Goal: Information Seeking & Learning: Learn about a topic

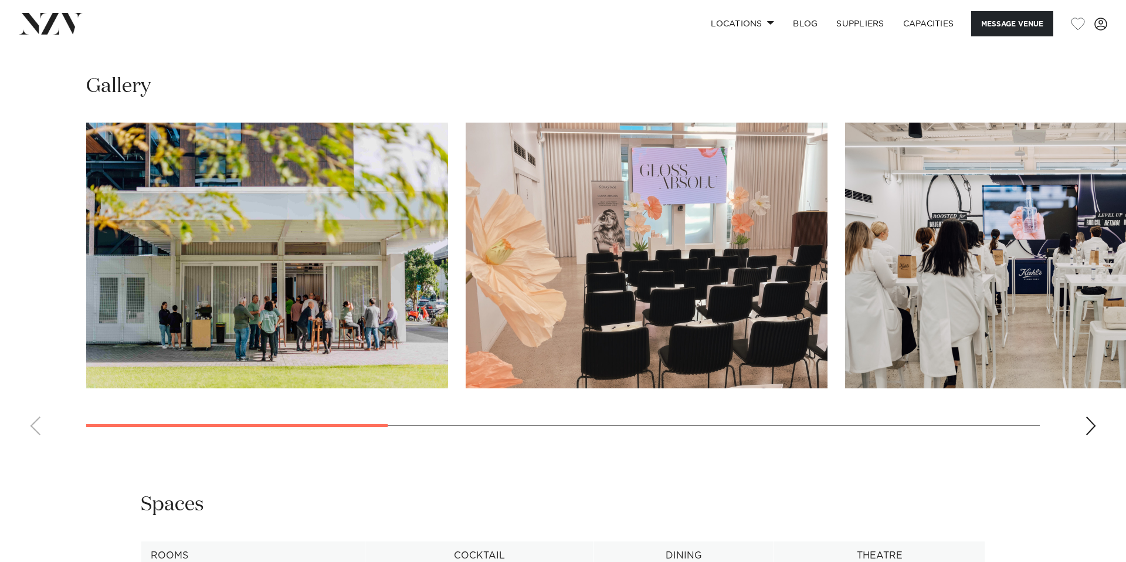
scroll to position [1113, 0]
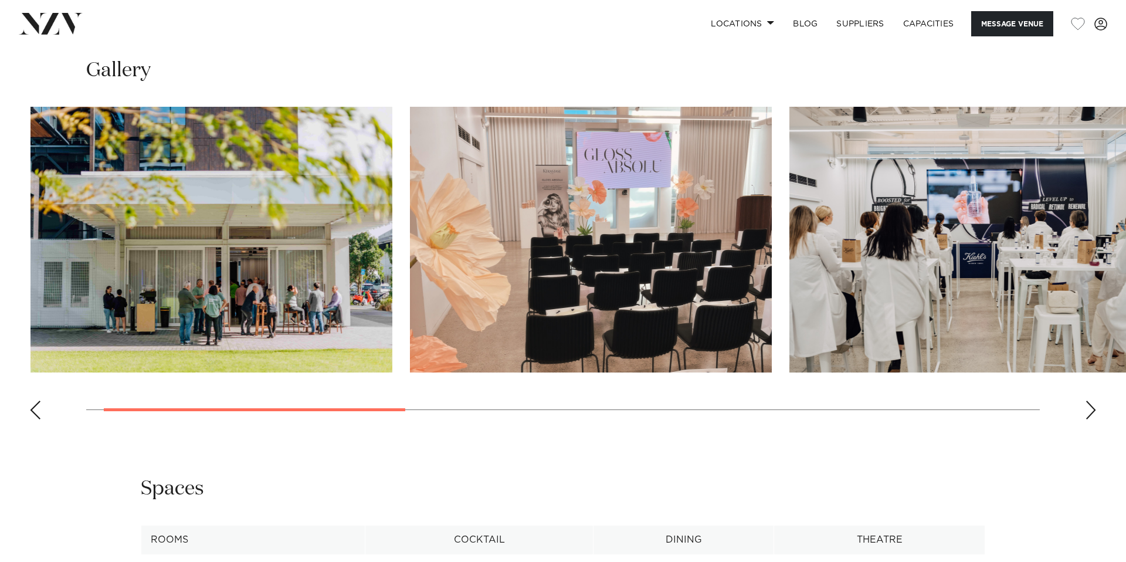
click at [790, 358] on img "3 / 8" at bounding box center [971, 240] width 362 height 266
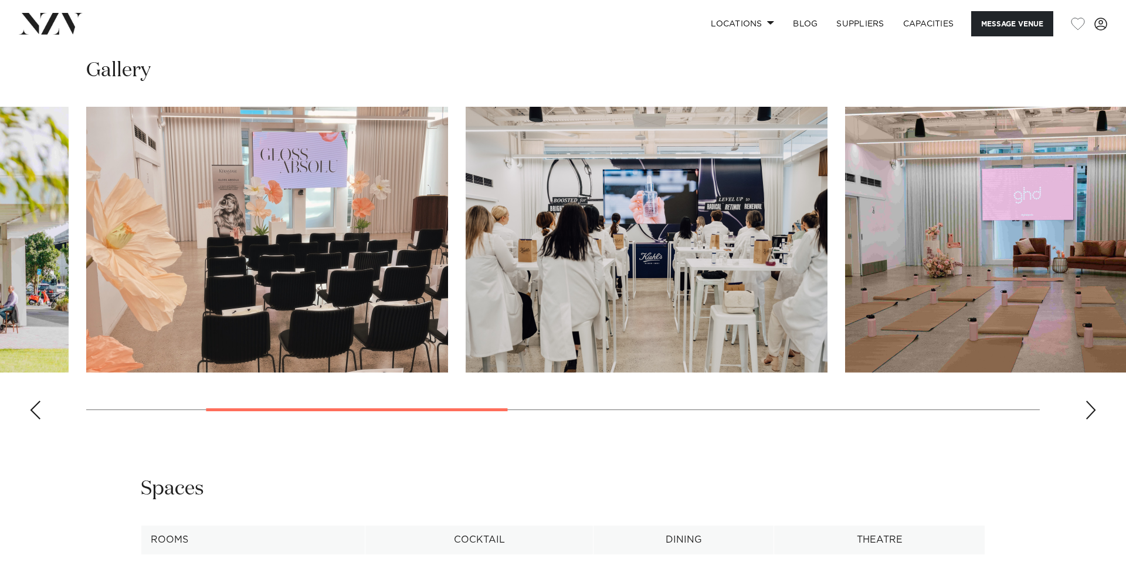
click at [485, 360] on img "3 / 8" at bounding box center [647, 240] width 362 height 266
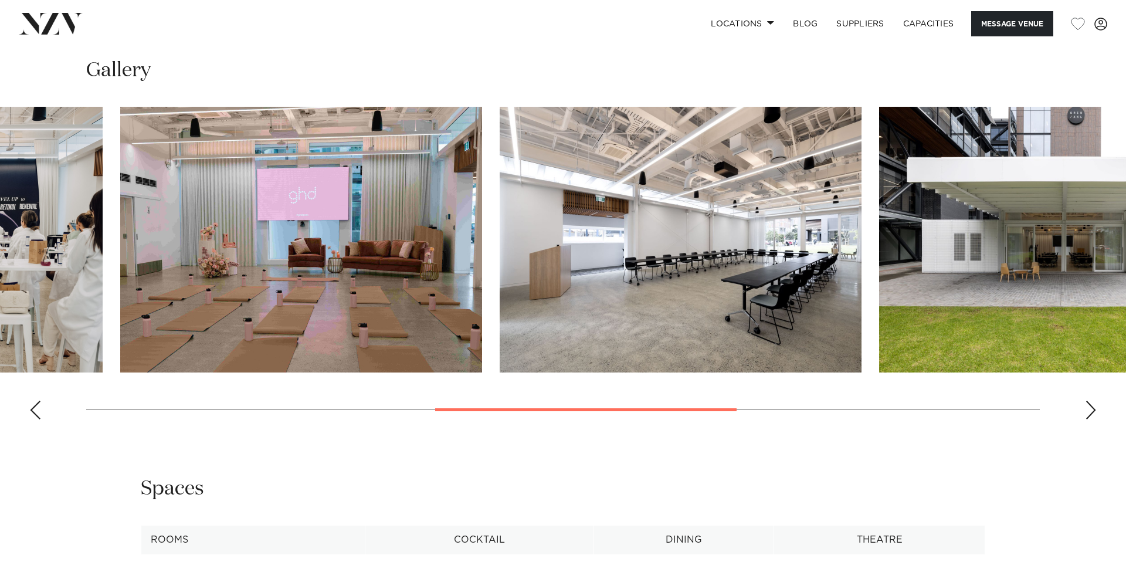
click at [430, 360] on img "4 / 8" at bounding box center [301, 240] width 362 height 266
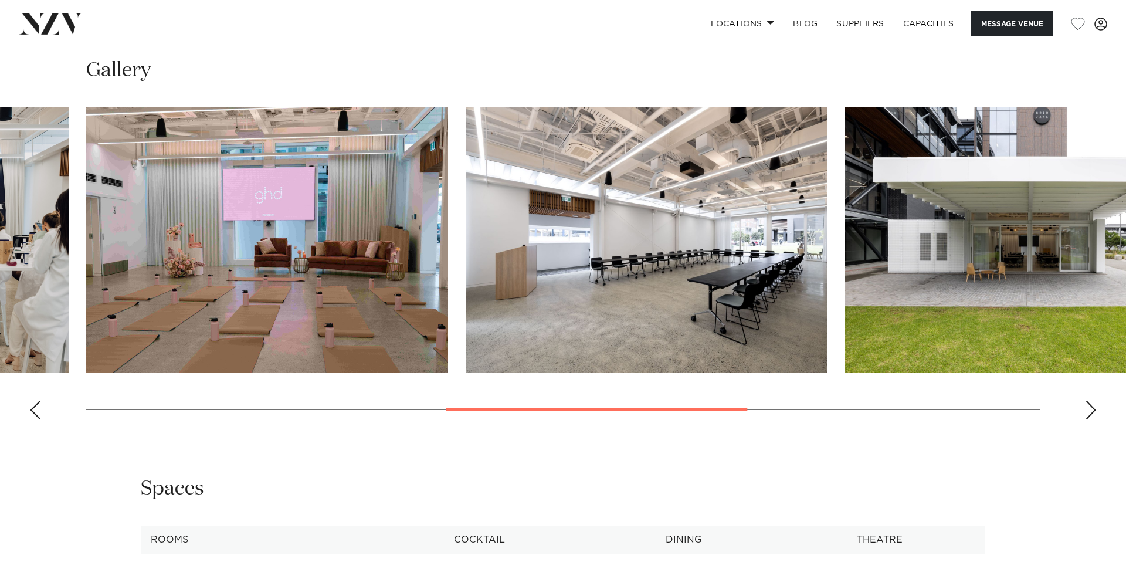
click at [466, 317] on img "5 / 8" at bounding box center [647, 240] width 362 height 266
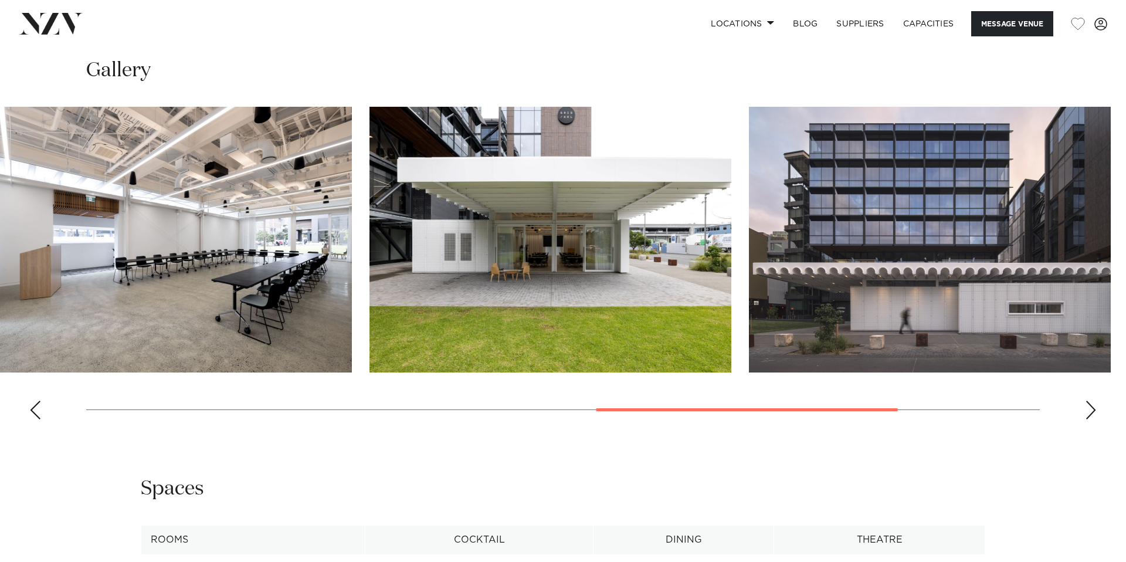
click at [442, 297] on img "6 / 8" at bounding box center [551, 240] width 362 height 266
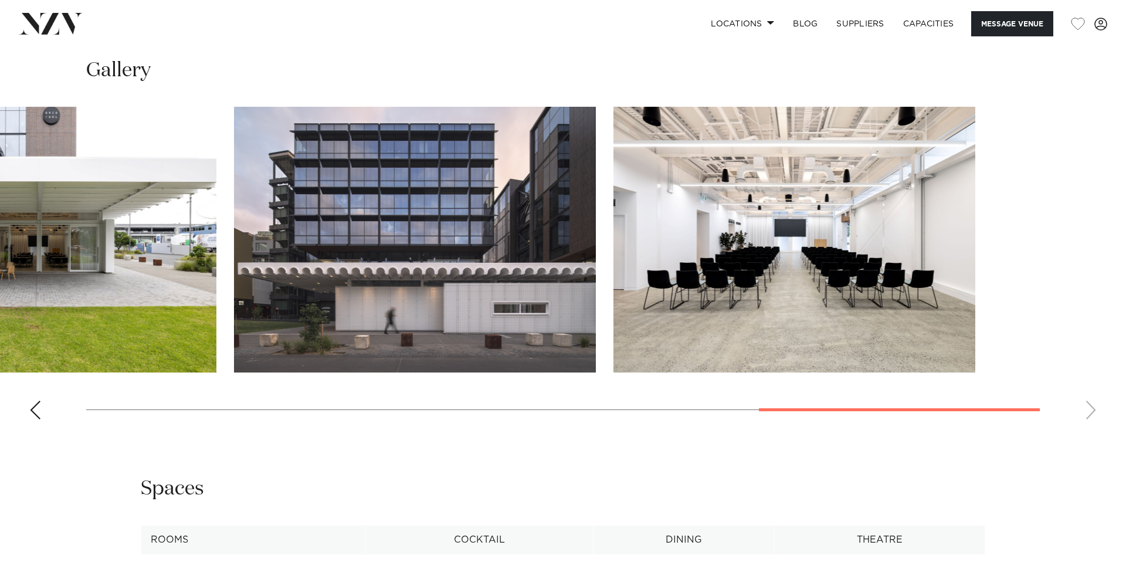
click at [313, 282] on img "7 / 8" at bounding box center [415, 240] width 362 height 266
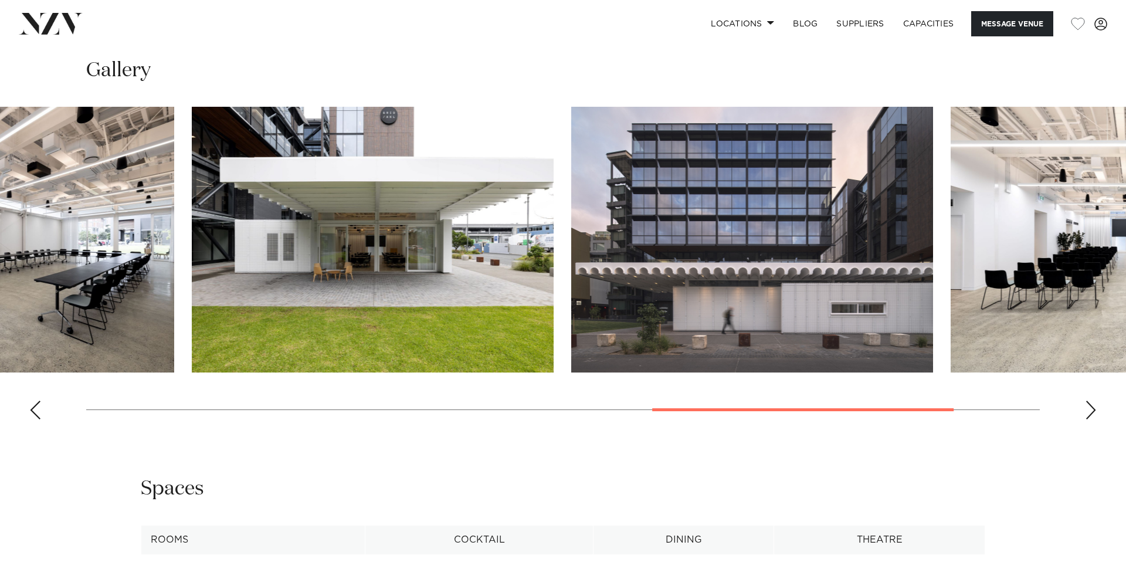
click at [696, 373] on img "7 / 8" at bounding box center [752, 240] width 362 height 266
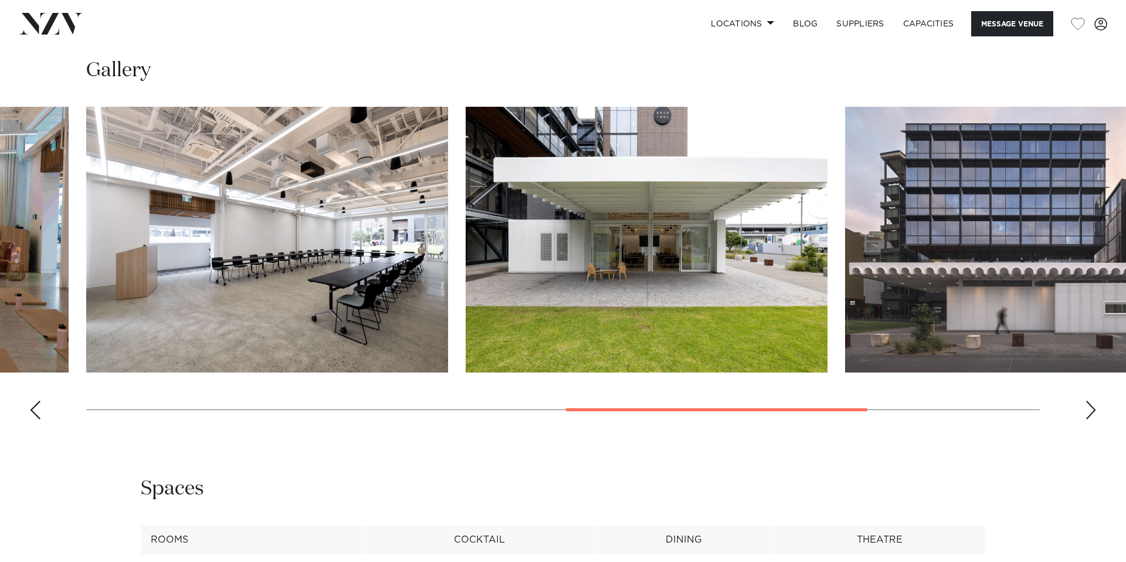
click at [704, 373] on img "6 / 8" at bounding box center [647, 240] width 362 height 266
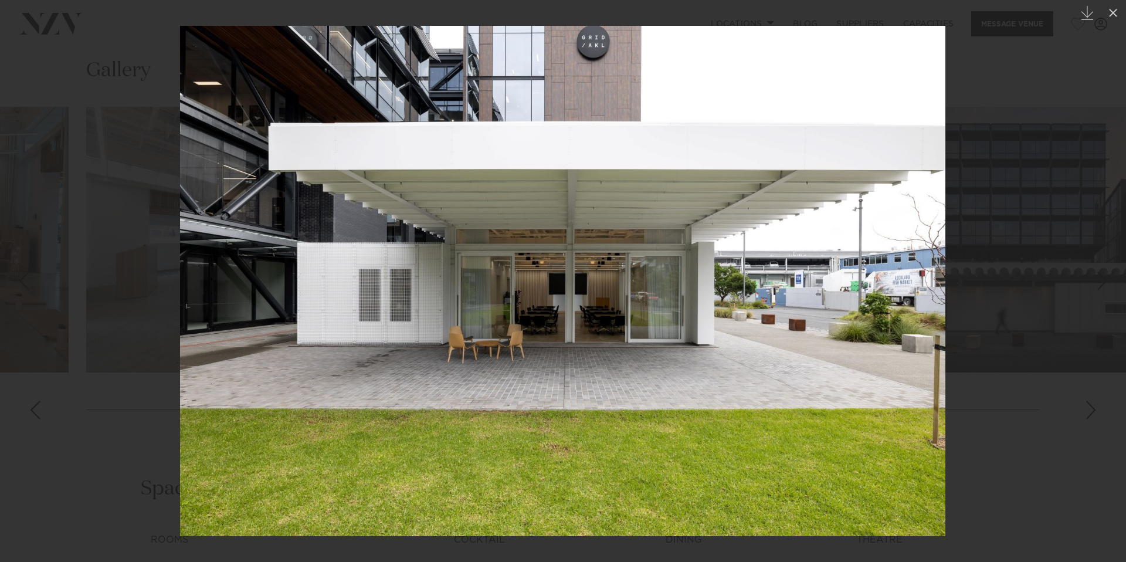
click at [1017, 243] on div at bounding box center [563, 281] width 1126 height 562
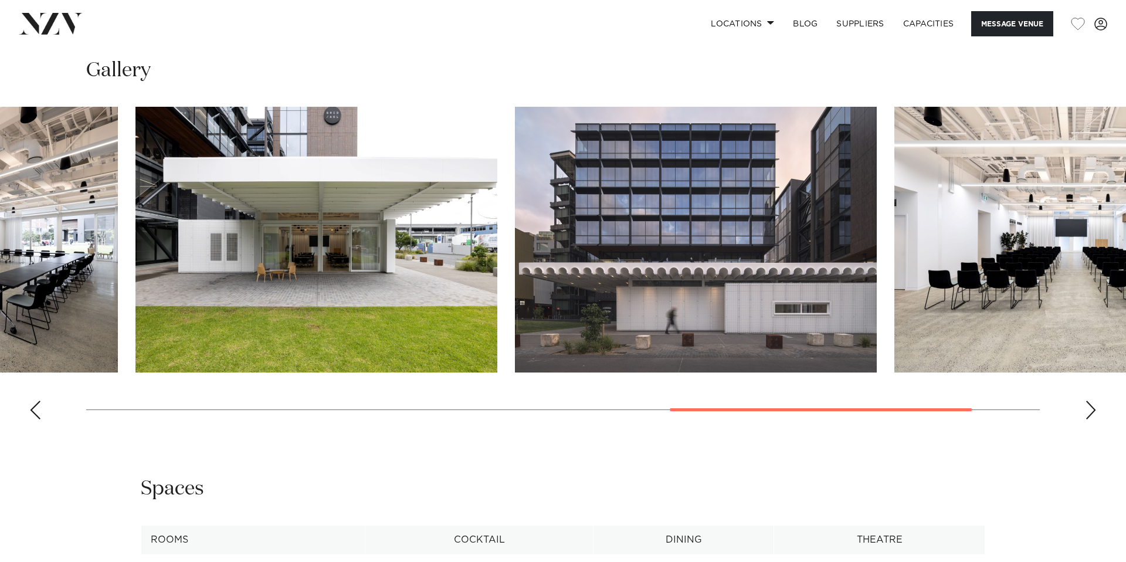
click at [670, 334] on img "7 / 8" at bounding box center [696, 240] width 362 height 266
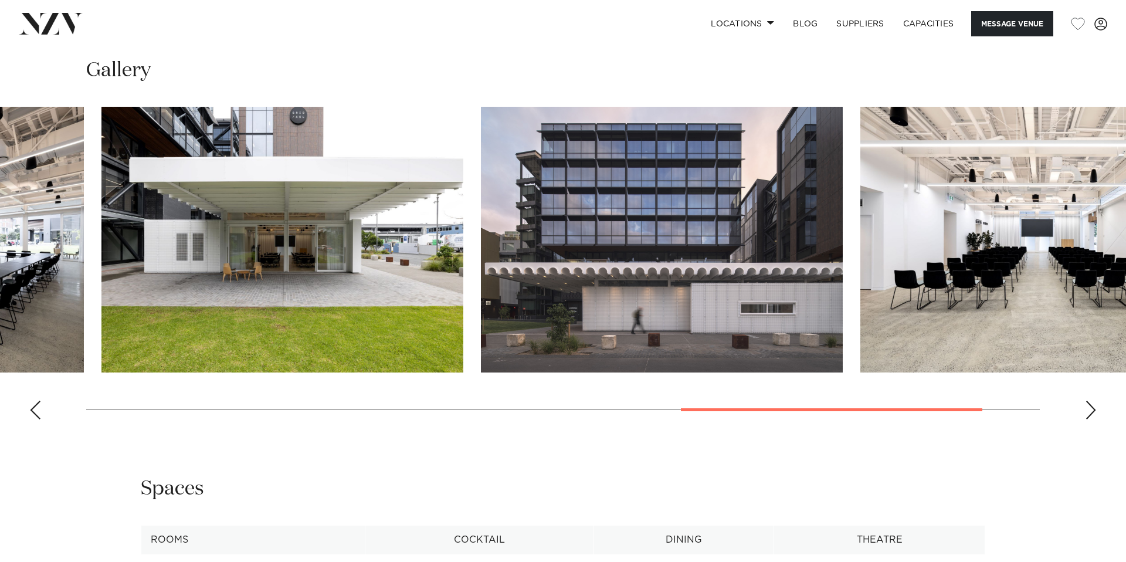
click at [463, 346] on img "6 / 8" at bounding box center [282, 240] width 362 height 266
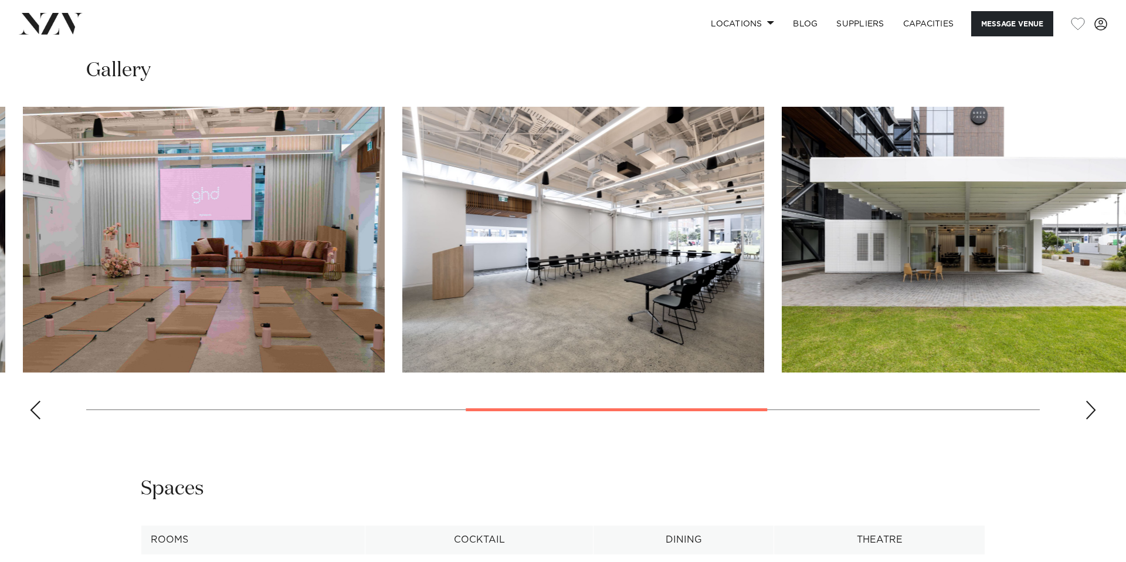
click at [821, 336] on swiper-container at bounding box center [563, 268] width 1126 height 322
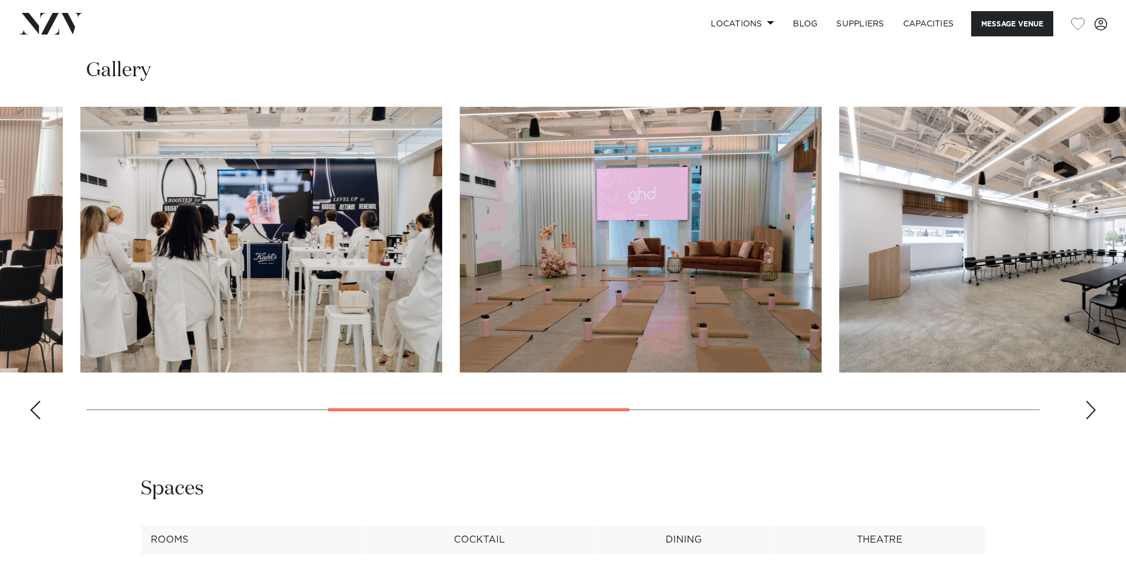
click at [1009, 350] on img "5 / 8" at bounding box center [1021, 240] width 362 height 266
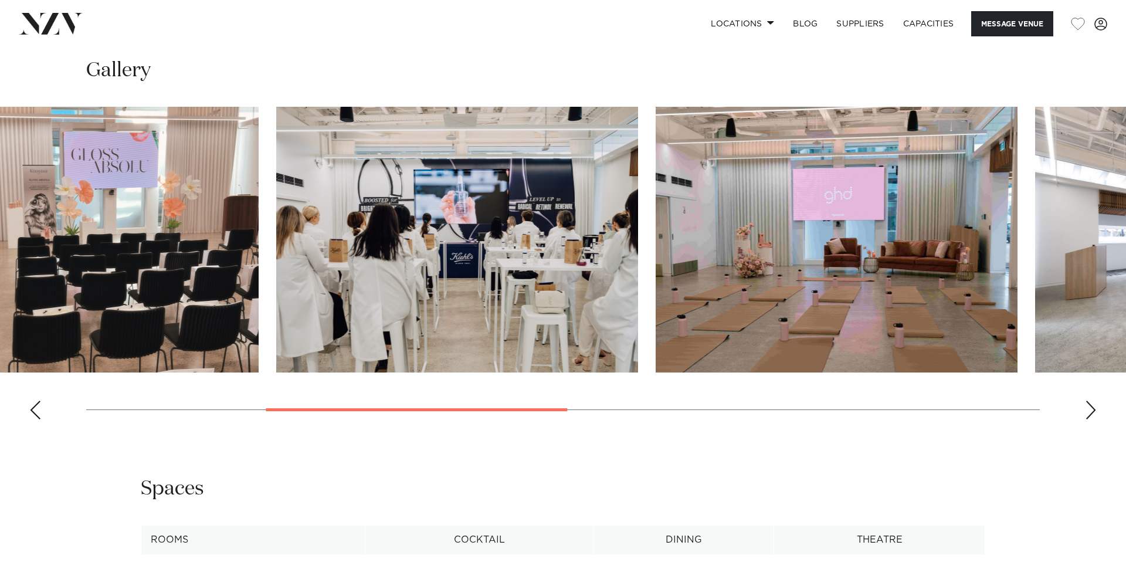
click at [903, 285] on img "4 / 8" at bounding box center [837, 240] width 362 height 266
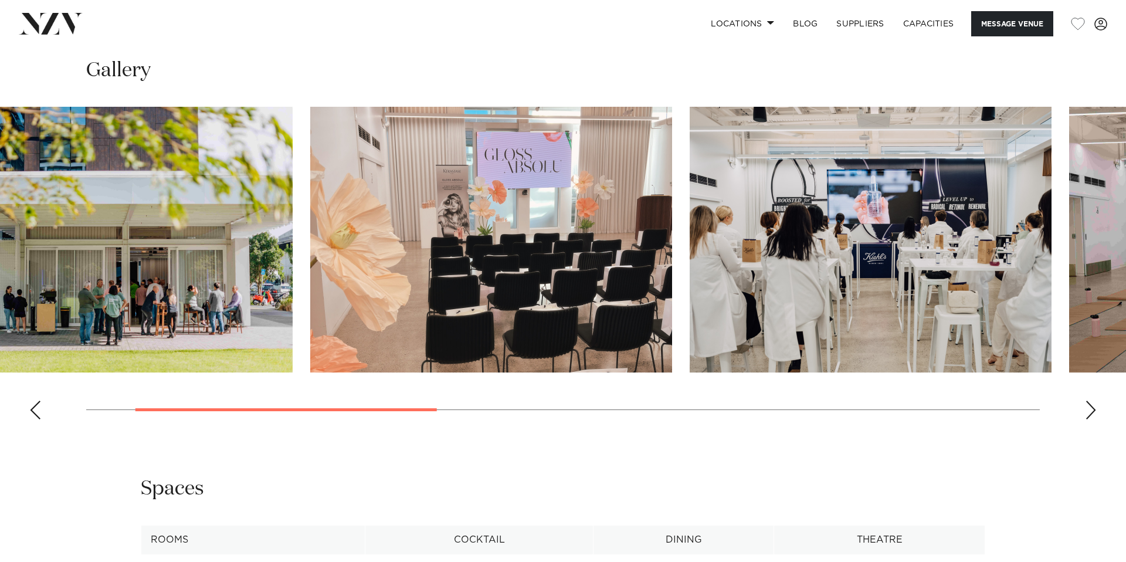
click at [949, 315] on img "3 / 8" at bounding box center [871, 240] width 362 height 266
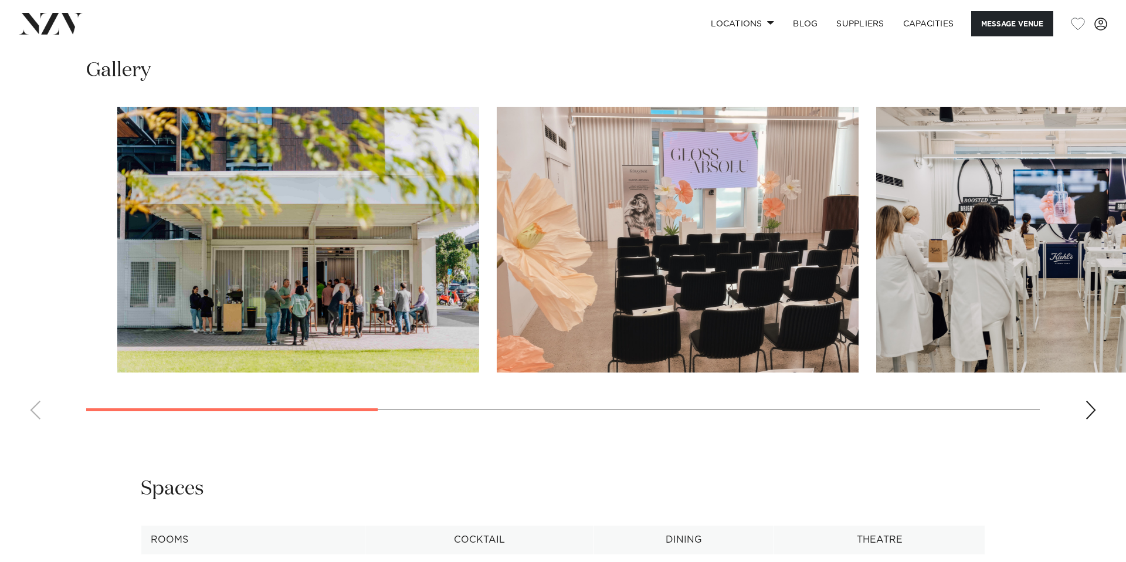
click at [859, 316] on img "2 / 8" at bounding box center [678, 240] width 362 height 266
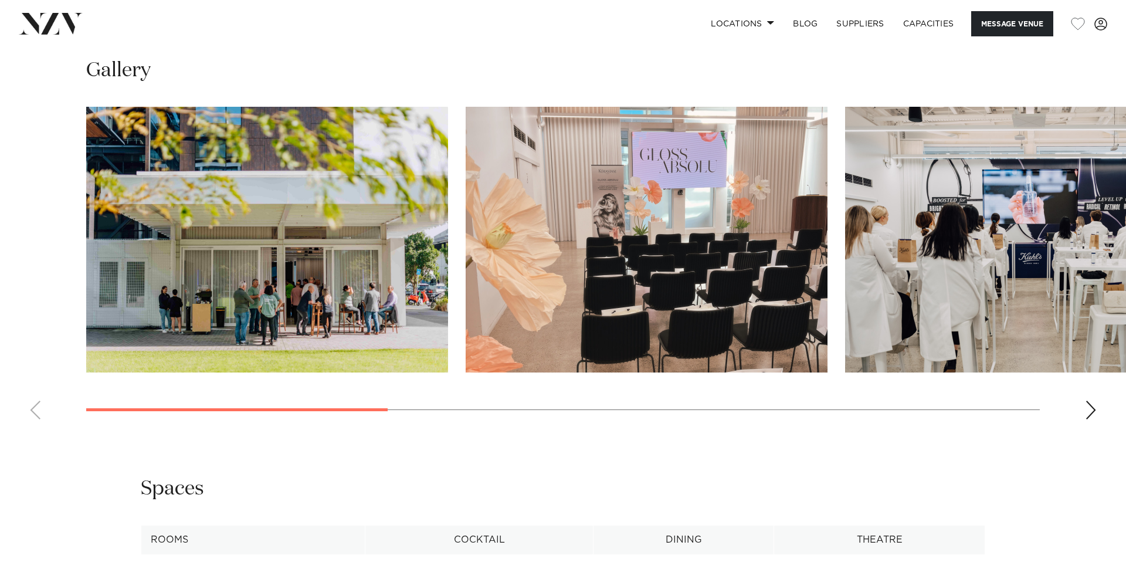
click at [323, 280] on img "1 / 8" at bounding box center [267, 240] width 362 height 266
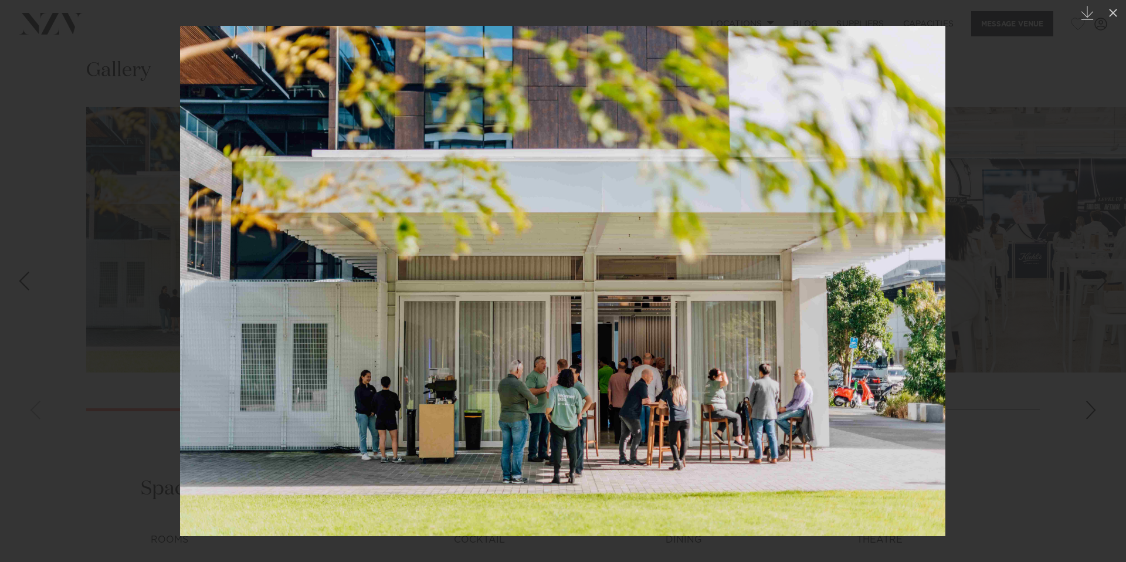
click at [997, 213] on div at bounding box center [563, 281] width 1126 height 562
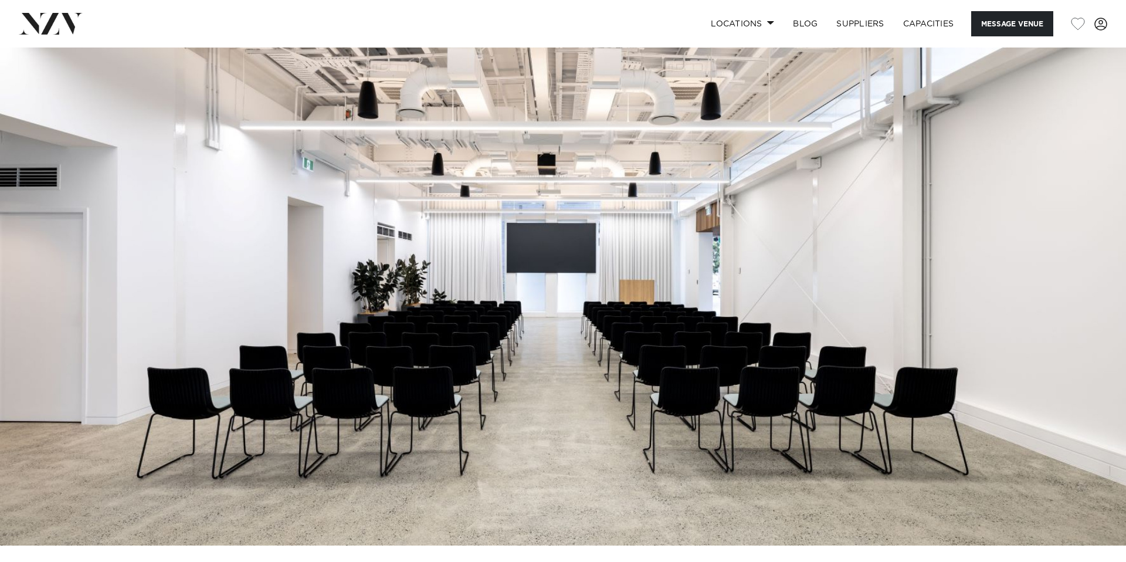
scroll to position [28, 0]
